Goal: Task Accomplishment & Management: Complete application form

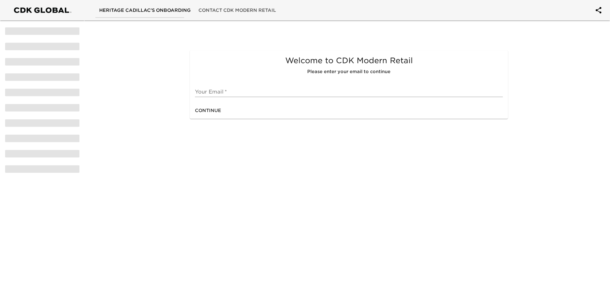
click at [211, 93] on input "text" at bounding box center [349, 92] width 308 height 10
type input "[EMAIL_ADDRESS][DOMAIN_NAME]"
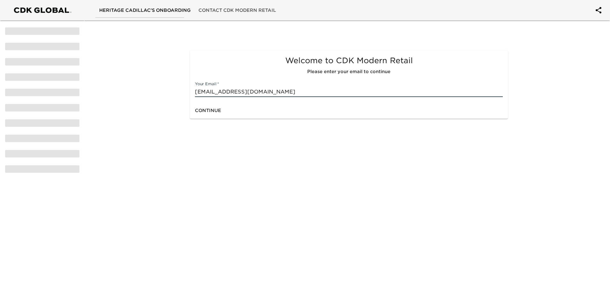
click at [205, 110] on span "Continue" at bounding box center [208, 111] width 26 height 8
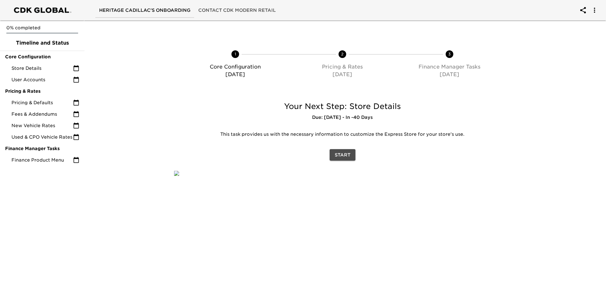
click at [347, 157] on span "Start" at bounding box center [343, 155] width 16 height 8
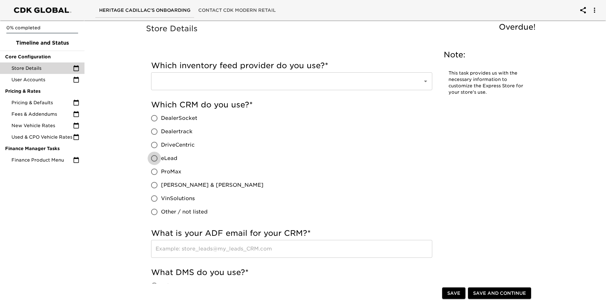
click at [155, 159] on input "eLead" at bounding box center [154, 158] width 13 height 13
radio input "true"
click at [346, 91] on div "Which inventory feed provider do you use? * ​" at bounding box center [291, 76] width 281 height 39
click at [347, 88] on div "​" at bounding box center [291, 81] width 281 height 18
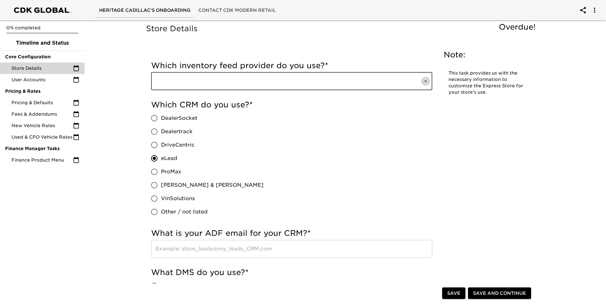
click at [426, 83] on icon "Open" at bounding box center [426, 82] width 8 height 8
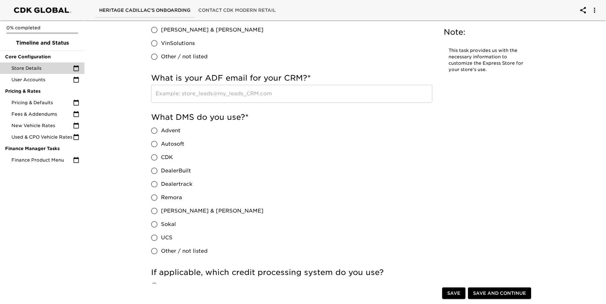
scroll to position [255, 0]
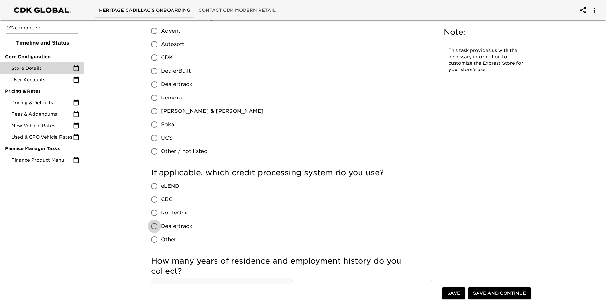
click at [154, 226] on input "Dealertrack" at bounding box center [154, 226] width 13 height 13
radio input "true"
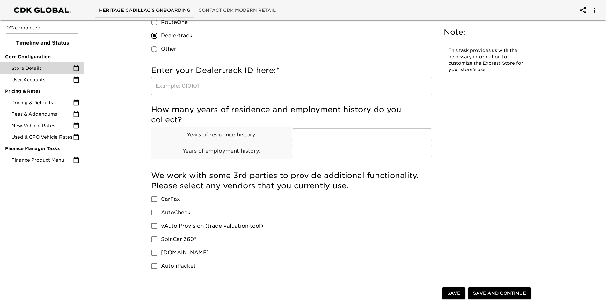
scroll to position [574, 0]
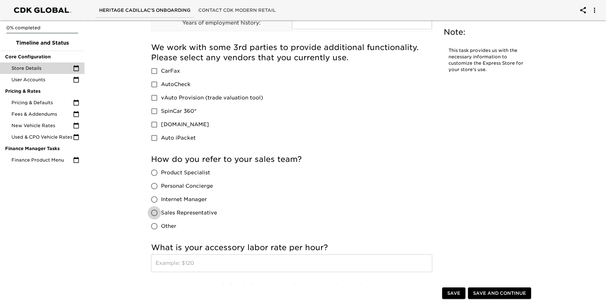
click at [156, 219] on input "Sales Representative" at bounding box center [154, 212] width 13 height 13
radio input "true"
click at [184, 98] on span "vAuto Provision (trade valuation tool)" at bounding box center [212, 98] width 102 height 8
click at [161, 98] on input "vAuto Provision (trade valuation tool)" at bounding box center [154, 97] width 13 height 13
checkbox input "true"
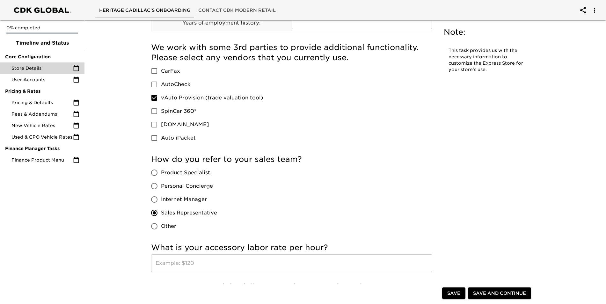
click at [488, 293] on span "Save and Continue" at bounding box center [499, 294] width 53 height 8
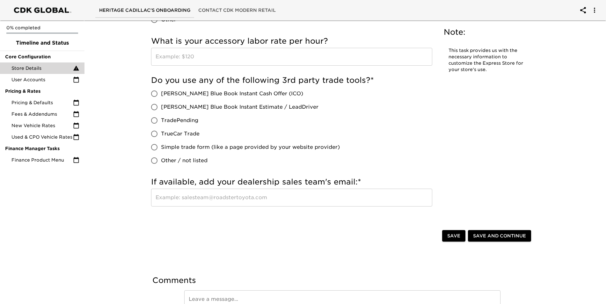
scroll to position [849, 0]
